Goal: Task Accomplishment & Management: Manage account settings

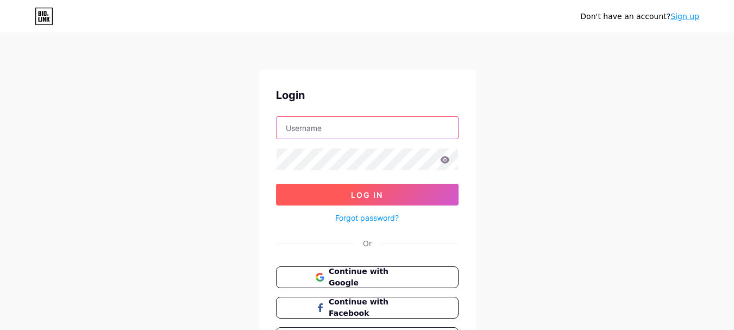
type input "menlyring"
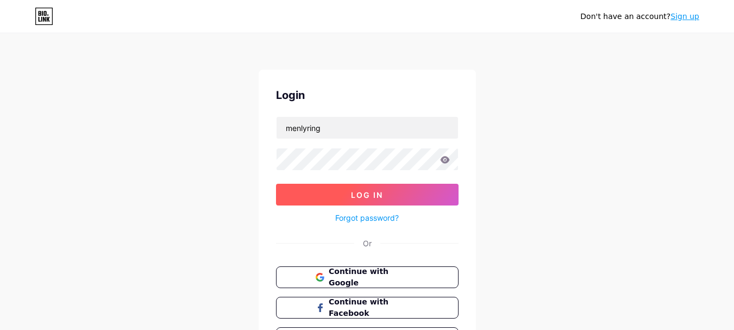
click at [351, 200] on button "Log In" at bounding box center [367, 195] width 183 height 22
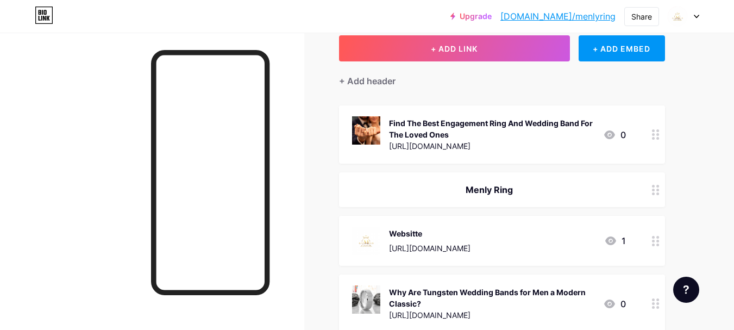
scroll to position [91, 0]
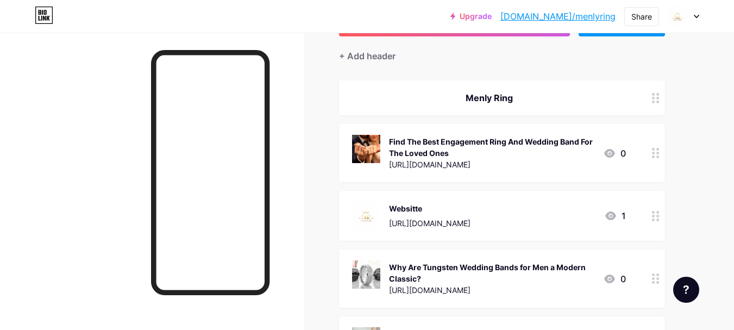
click at [489, 94] on div "Menly Ring" at bounding box center [489, 97] width 274 height 13
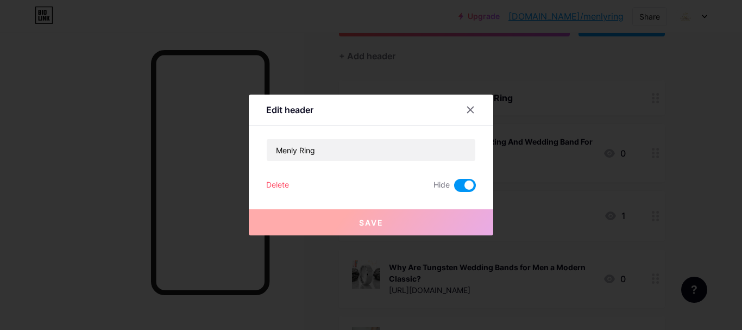
click at [691, 119] on div at bounding box center [371, 165] width 742 height 330
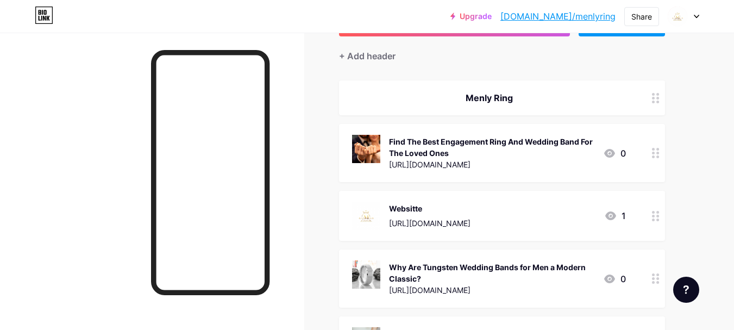
drag, startPoint x: 444, startPoint y: 213, endPoint x: 457, endPoint y: 148, distance: 67.0
click at [457, 148] on span "Menly Ring Find The Best Engagement Ring And Wedding Band For The Loved Ones [U…" at bounding box center [502, 227] width 326 height 294
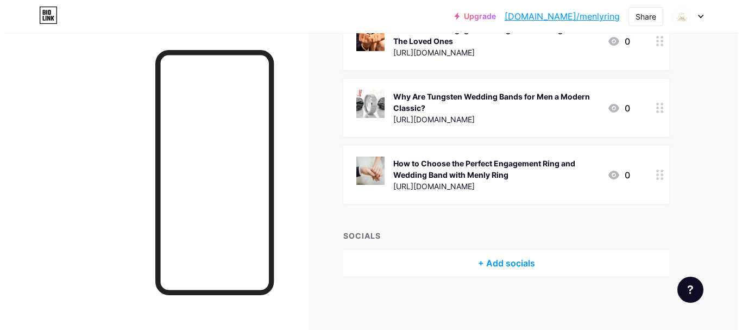
scroll to position [0, 0]
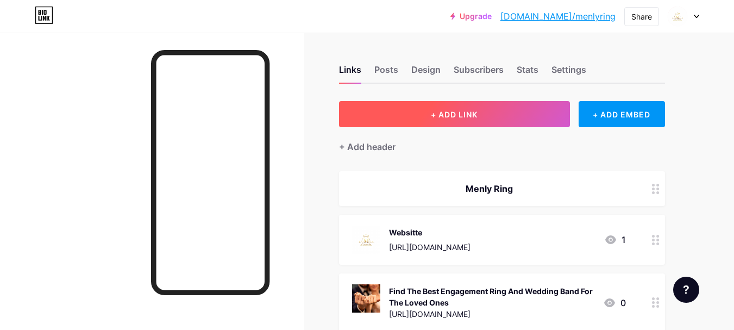
click at [459, 106] on button "+ ADD LINK" at bounding box center [454, 114] width 231 height 26
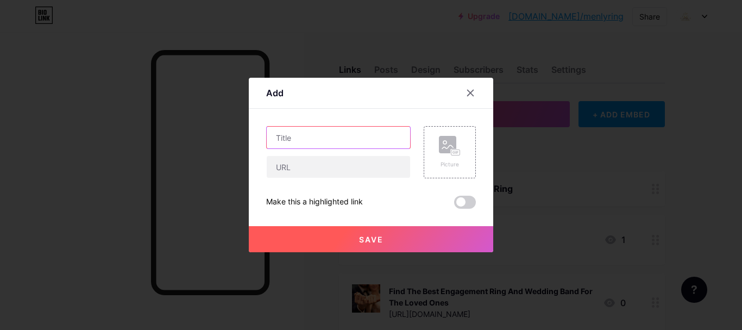
click at [343, 134] on input "text" at bounding box center [338, 138] width 143 height 22
paste input "[URL][DOMAIN_NAME]"
type input "[URL][DOMAIN_NAME]"
paste input "What Makes 14K Gold Wedding Bands a Forever Favorite?"
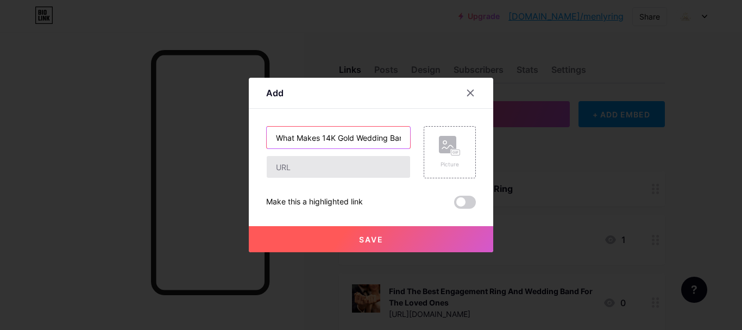
scroll to position [0, 83]
type input "What Makes 14K Gold Wedding Bands a Forever Favorite?"
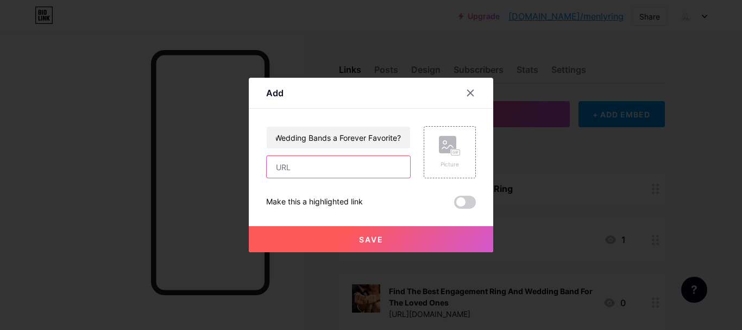
scroll to position [0, 0]
click at [323, 168] on input "text" at bounding box center [338, 167] width 143 height 22
paste input "[URL][DOMAIN_NAME]"
type input "[URL][DOMAIN_NAME]"
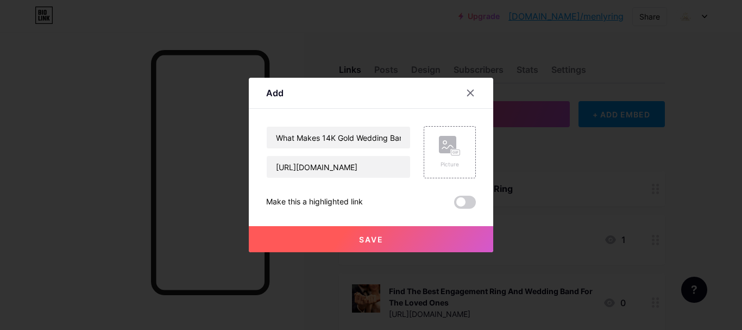
click at [471, 205] on span at bounding box center [465, 202] width 22 height 13
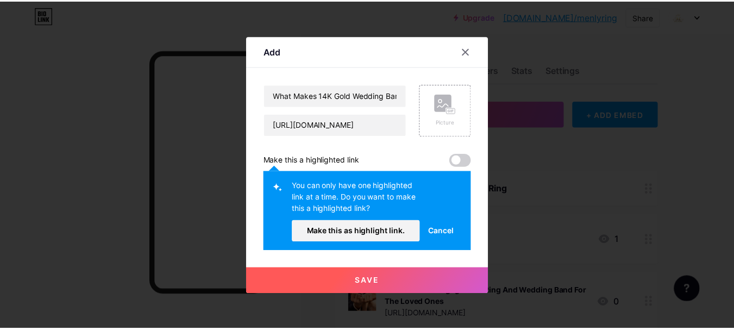
scroll to position [0, 0]
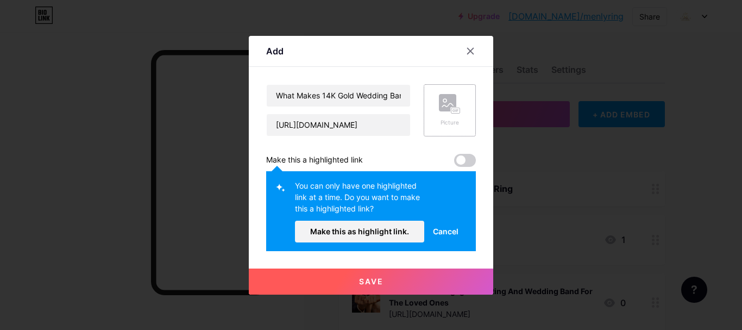
click at [443, 110] on rect at bounding box center [447, 102] width 17 height 17
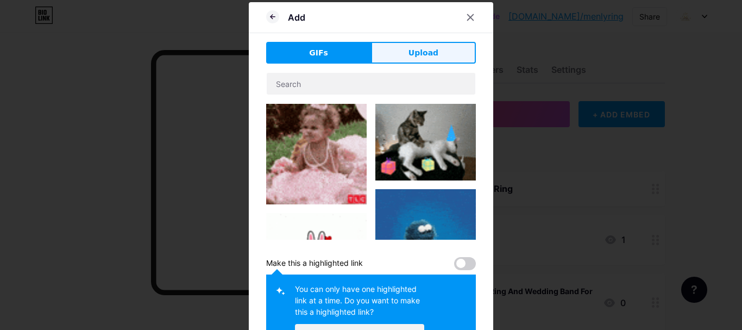
click at [410, 49] on span "Upload" at bounding box center [423, 52] width 30 height 11
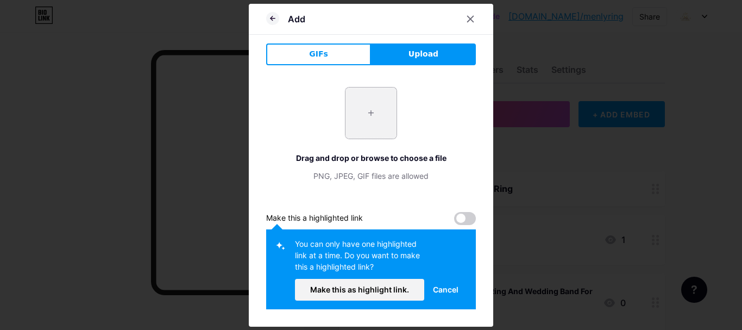
click at [362, 111] on input "file" at bounding box center [370, 112] width 51 height 51
click at [361, 125] on input "file" at bounding box center [370, 112] width 51 height 51
type input "C:\fakepath\wedding-rings.jpg"
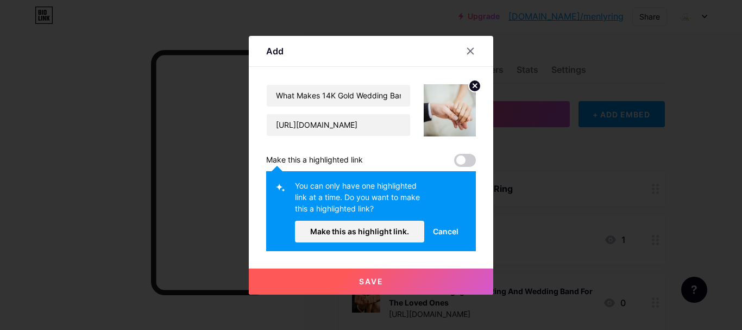
click at [381, 279] on span "Save" at bounding box center [371, 280] width 24 height 9
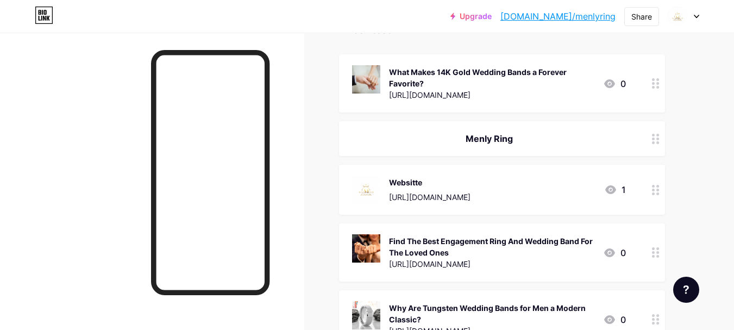
scroll to position [91, 0]
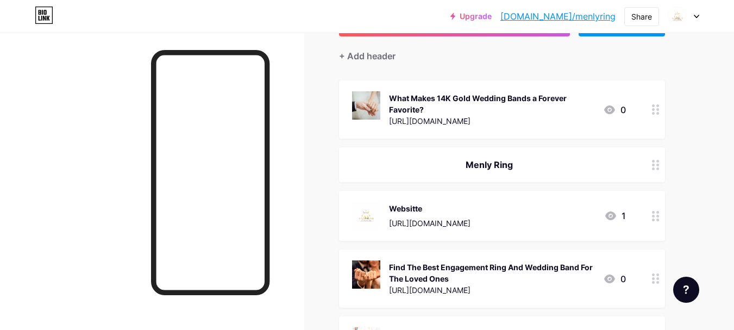
drag, startPoint x: 483, startPoint y: 119, endPoint x: 483, endPoint y: 183, distance: 64.1
click at [483, 183] on span "What Makes 14K Gold Wedding Bands a Forever Favorite? [URL][DOMAIN_NAME] 0 Menl…" at bounding box center [502, 260] width 326 height 361
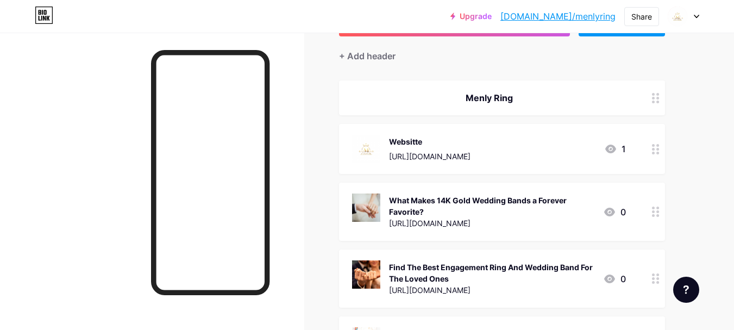
click at [367, 200] on img at bounding box center [366, 207] width 28 height 28
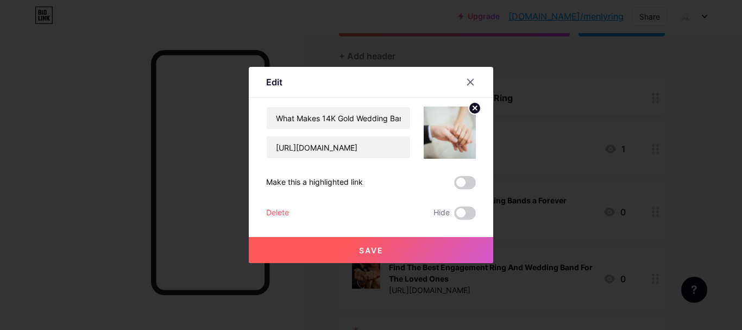
click at [476, 108] on icon at bounding box center [475, 108] width 4 height 4
click at [446, 131] on rect at bounding box center [447, 124] width 17 height 17
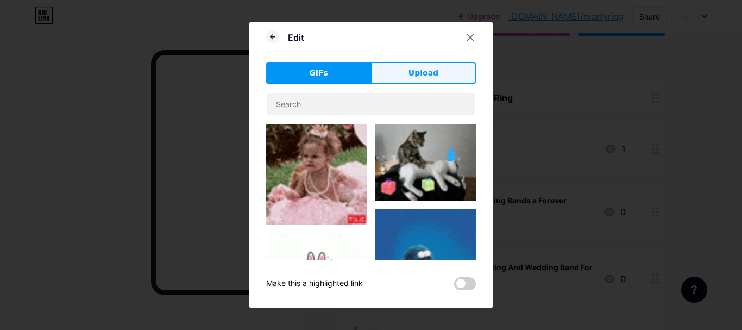
click at [406, 73] on button "Upload" at bounding box center [423, 73] width 105 height 22
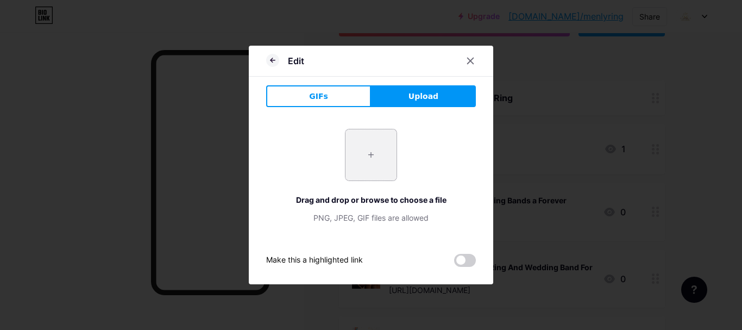
click at [389, 150] on input "file" at bounding box center [370, 154] width 51 height 51
type input "C:\fakepath\shiny-polished-gold-tungsten-men.jpg"
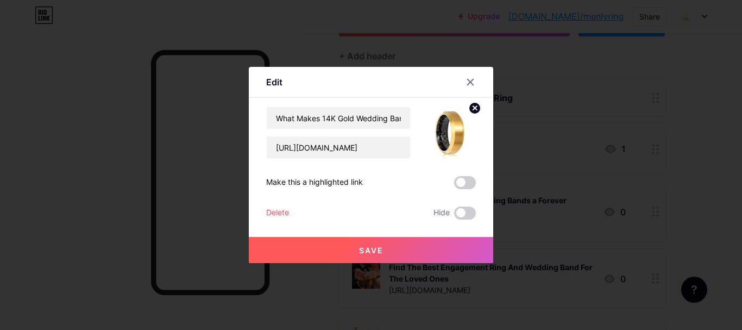
click at [360, 251] on span "Save" at bounding box center [371, 250] width 24 height 9
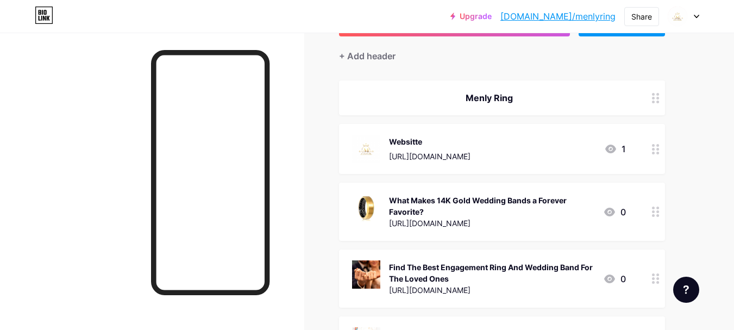
scroll to position [0, 0]
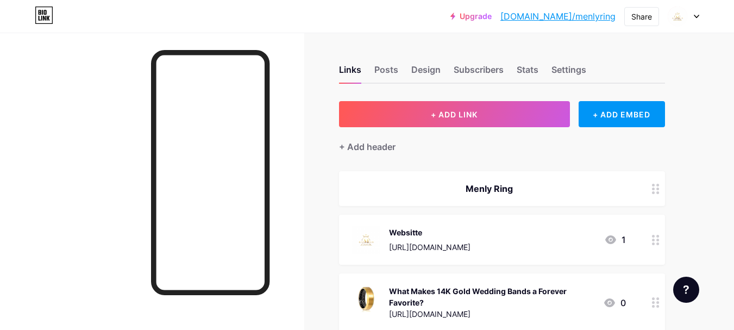
click at [563, 13] on link "[DOMAIN_NAME]/menlyring" at bounding box center [557, 16] width 115 height 13
